Goal: Transaction & Acquisition: Register for event/course

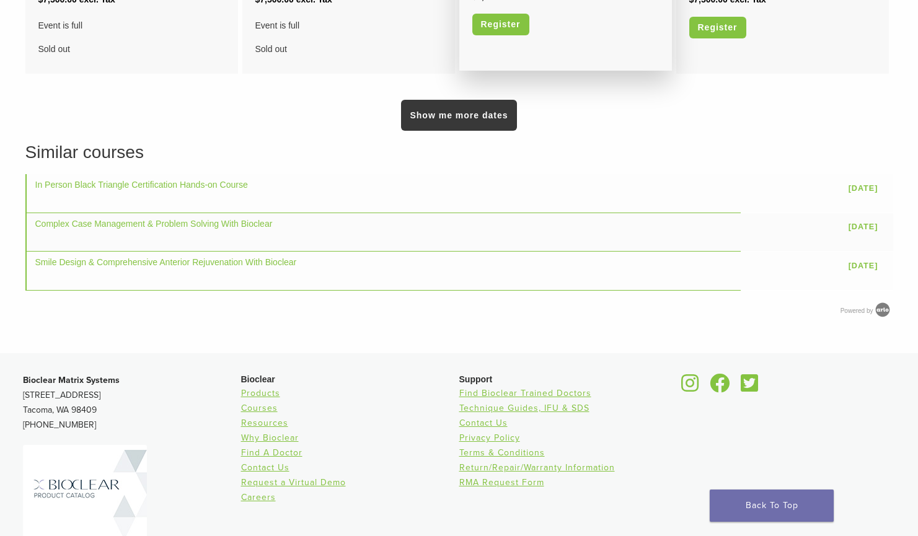
scroll to position [1338, 0]
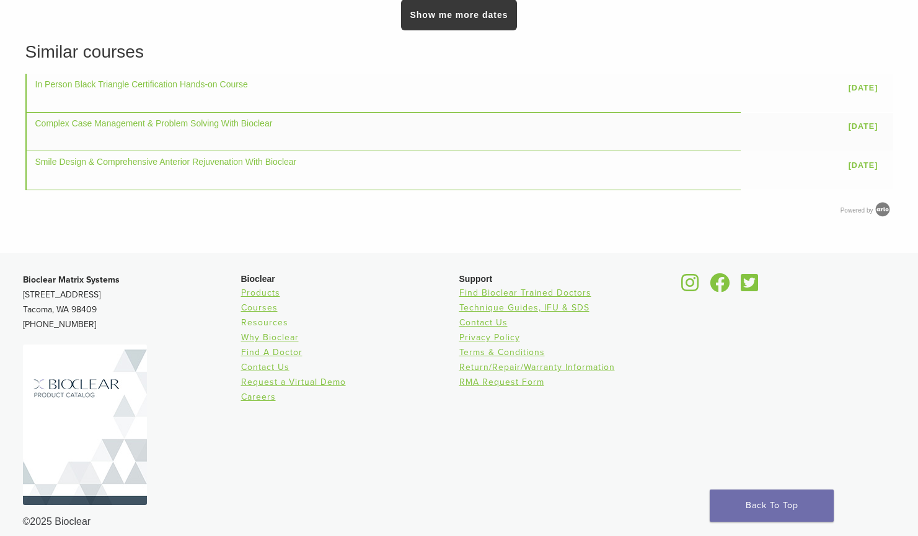
click at [274, 318] on link "Resources" at bounding box center [264, 323] width 47 height 11
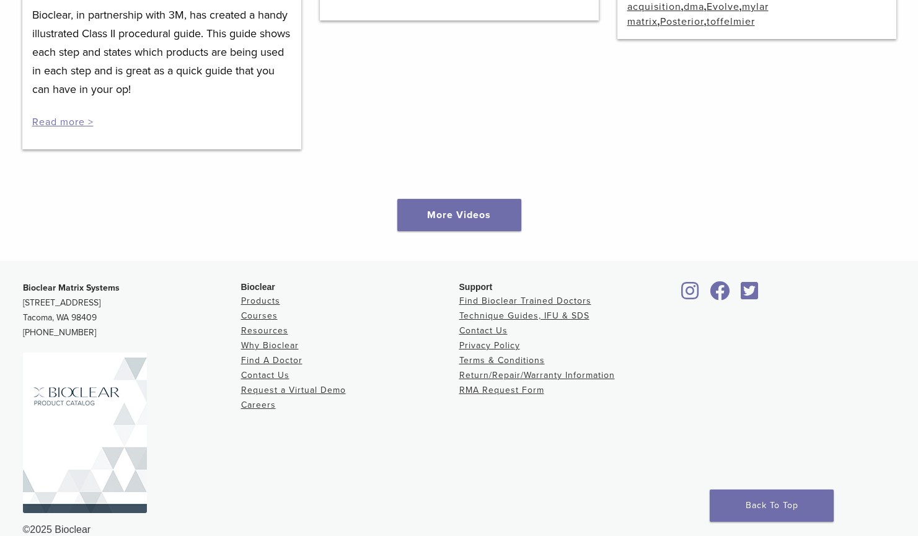
scroll to position [1860, 0]
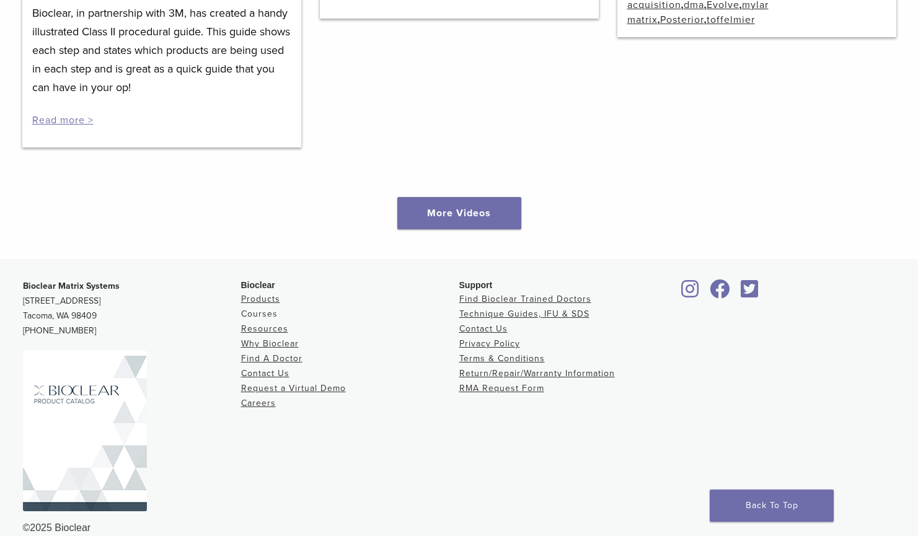
click at [269, 314] on link "Courses" at bounding box center [259, 314] width 37 height 11
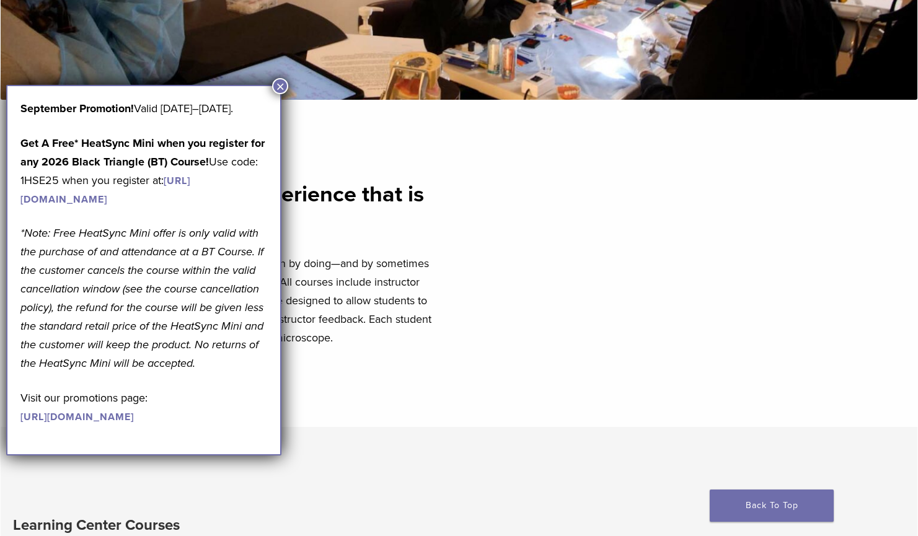
scroll to position [372, 0]
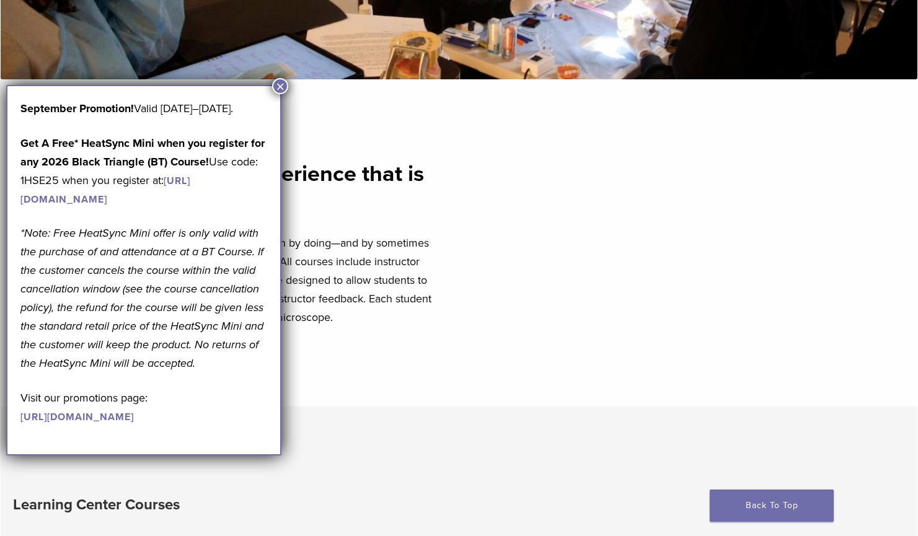
click at [279, 83] on button "×" at bounding box center [280, 86] width 16 height 16
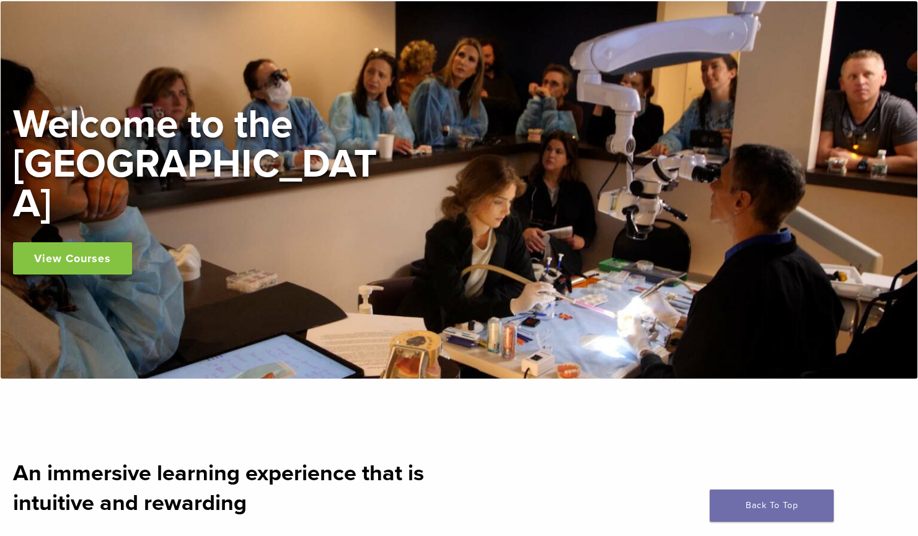
scroll to position [0, 0]
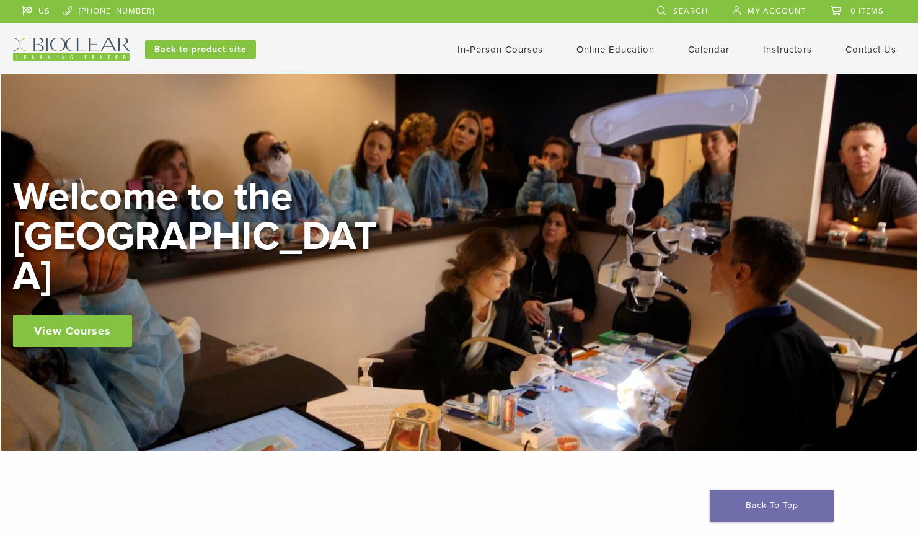
click at [513, 48] on link "In-Person Courses" at bounding box center [501, 49] width 86 height 11
